Goal: Transaction & Acquisition: Purchase product/service

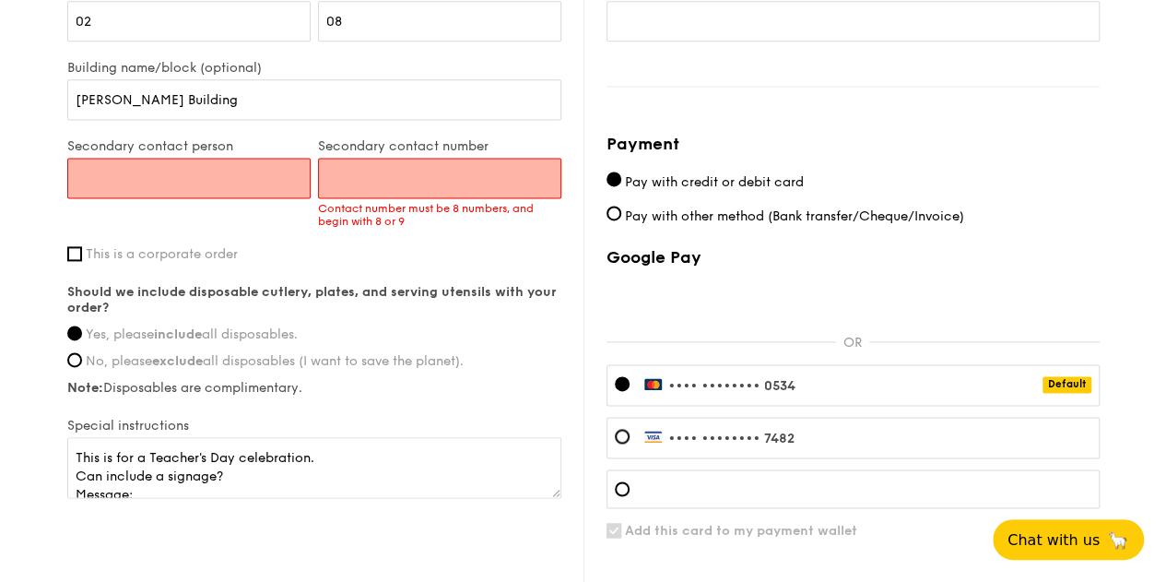
scroll to position [55, 0]
click at [210, 173] on input "Secondary contact person" at bounding box center [188, 178] width 243 height 41
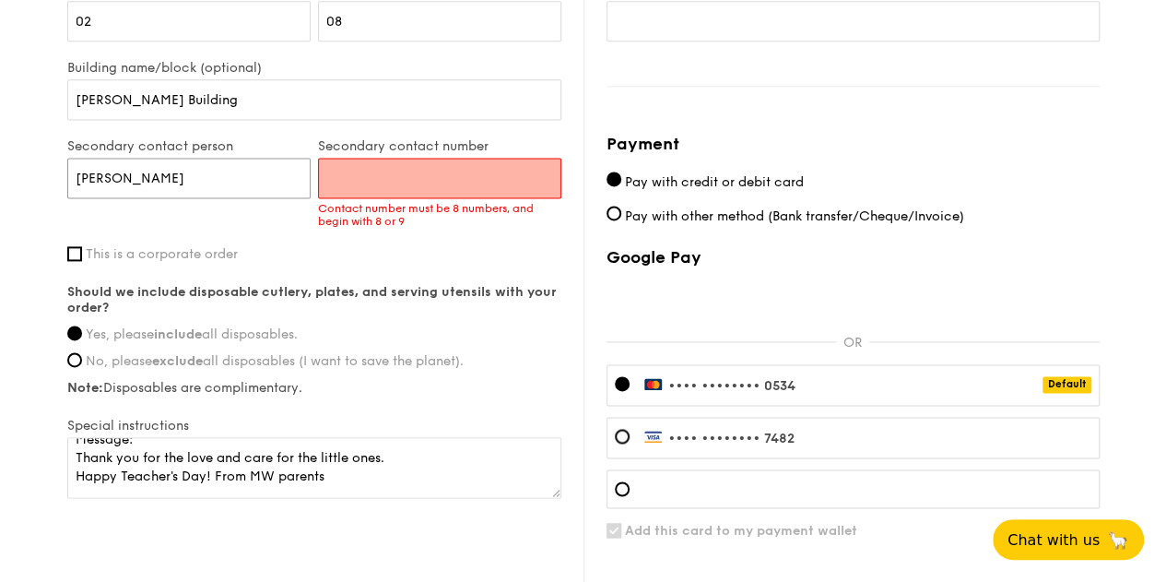
type input "[PERSON_NAME]"
click at [385, 180] on input "Secondary contact number" at bounding box center [439, 178] width 243 height 41
paste input "97427576"
type input "97427576"
click at [365, 243] on div "First name [PERSON_NAME] name Koh Email address [EMAIL_ADDRESS][DOMAIN_NAME] Mo…" at bounding box center [314, 123] width 494 height 755
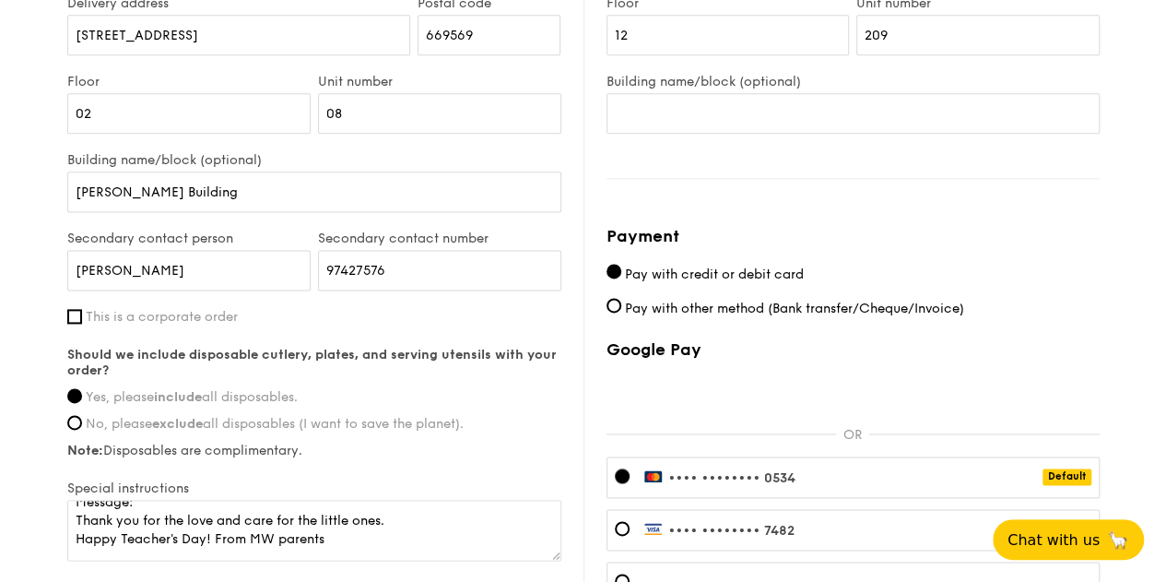
scroll to position [1288, 0]
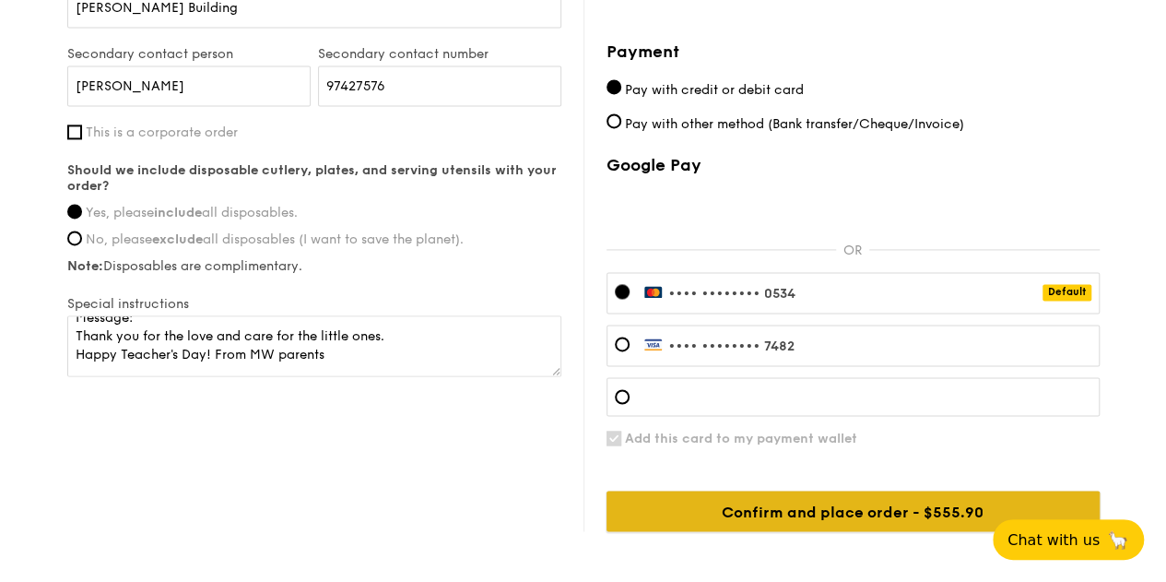
click at [888, 504] on input "Confirm and place order - $555.90" at bounding box center [853, 510] width 493 height 41
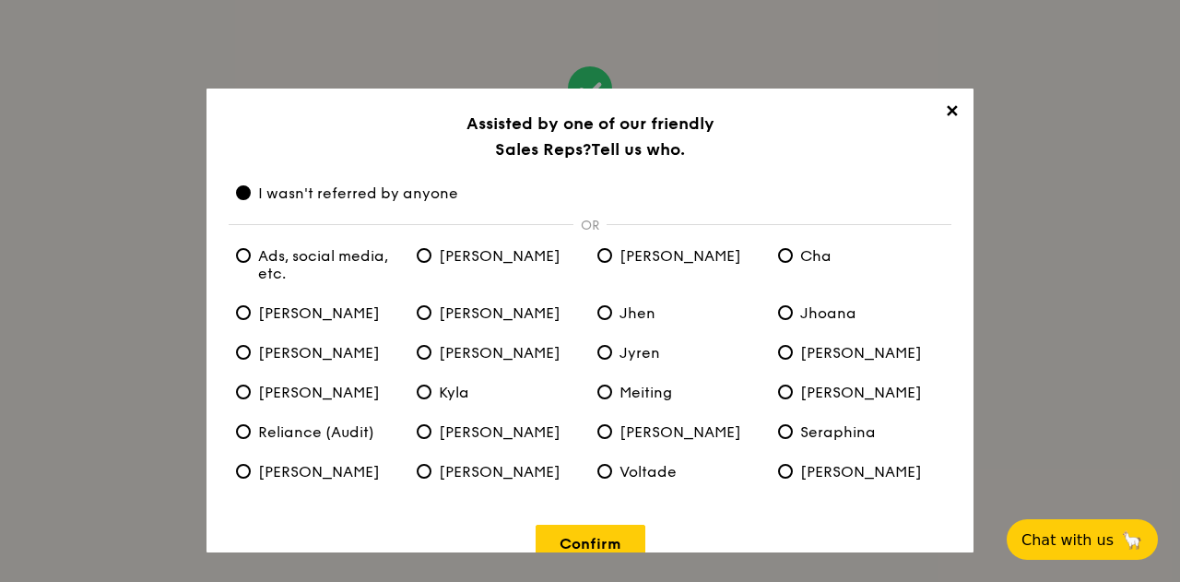
scroll to position [33, 0]
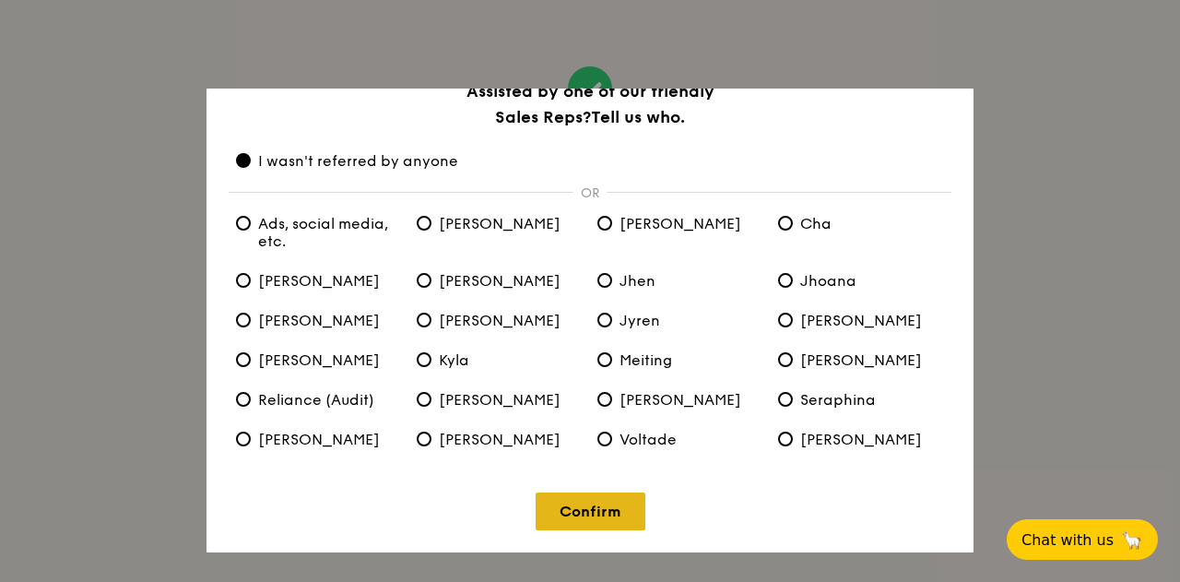
click at [612, 514] on link "Confirm" at bounding box center [591, 511] width 110 height 38
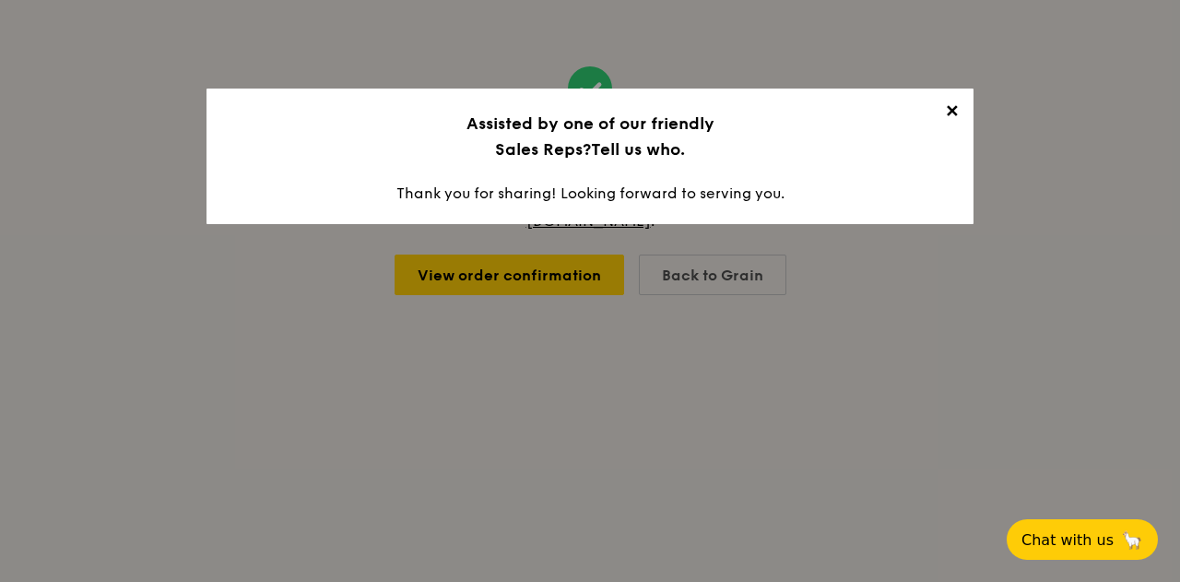
click at [954, 111] on span "✕" at bounding box center [951, 114] width 26 height 26
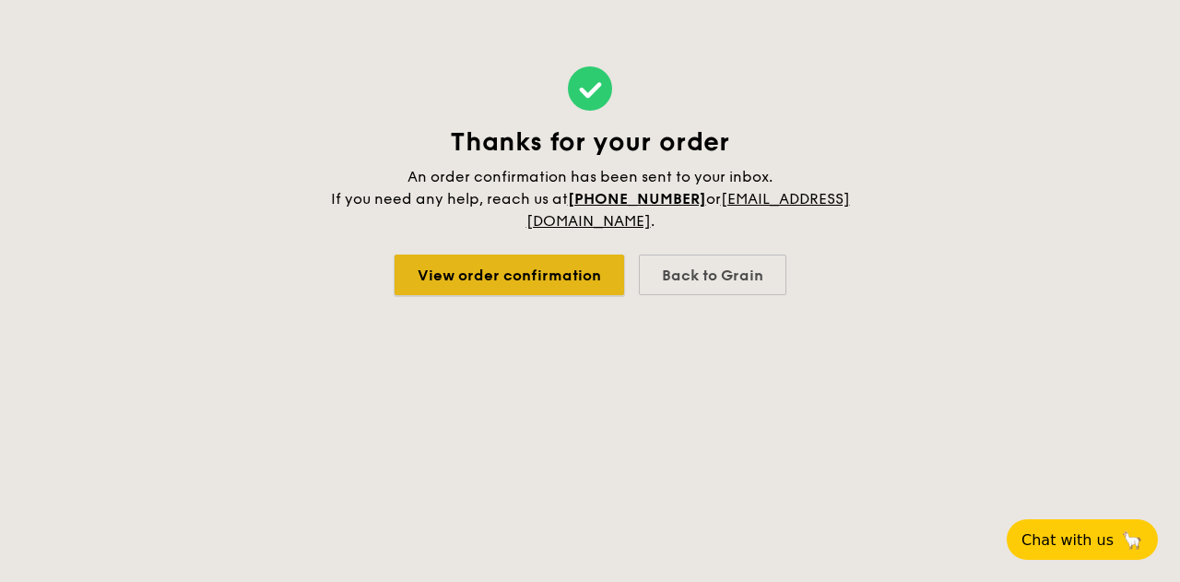
click at [557, 270] on link "View order confirmation" at bounding box center [510, 274] width 230 height 41
